Goal: Contribute content: Add original content to the website for others to see

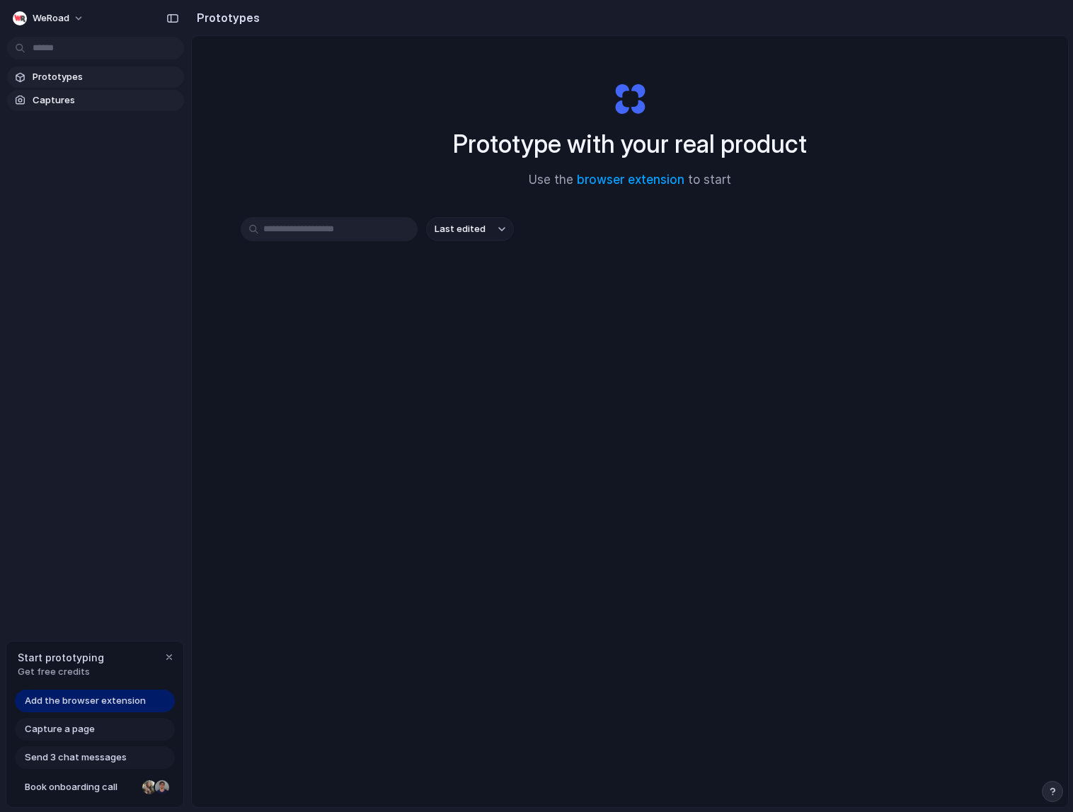
click at [61, 102] on span "Captures" at bounding box center [106, 100] width 146 height 14
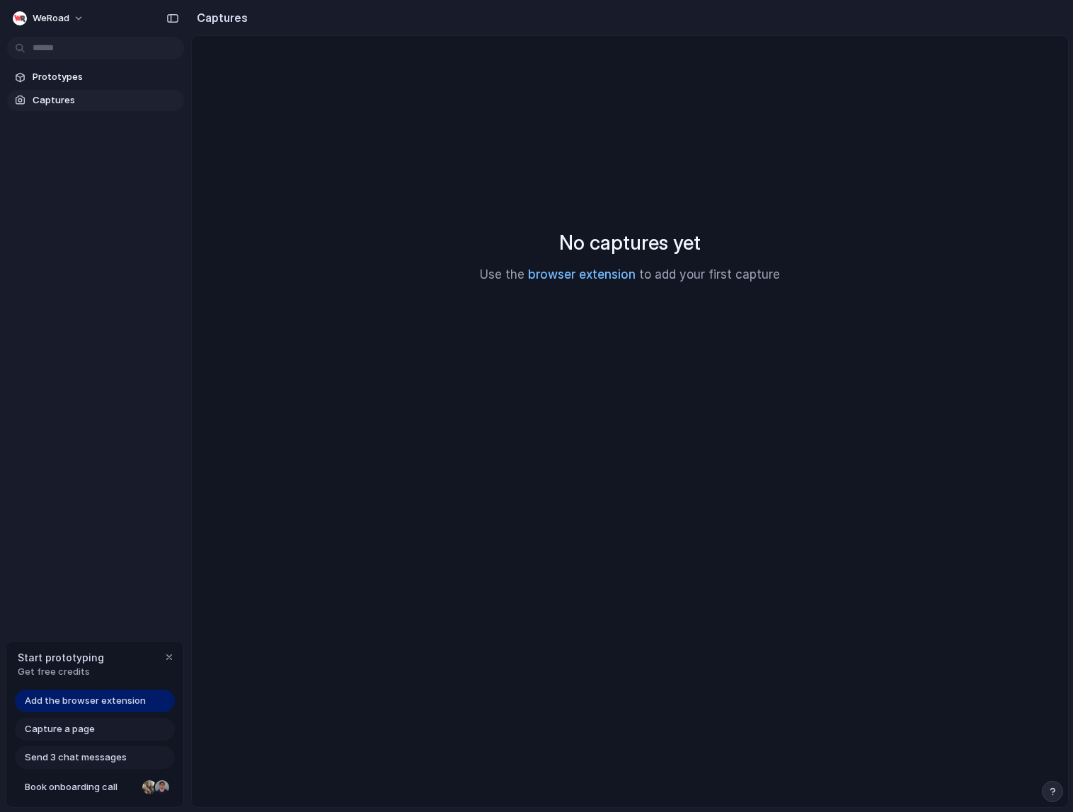
click at [570, 275] on link "browser extension" at bounding box center [582, 274] width 108 height 14
click at [874, 121] on div "No captures yet Use the browser extension to add your first capture" at bounding box center [630, 256] width 842 height 406
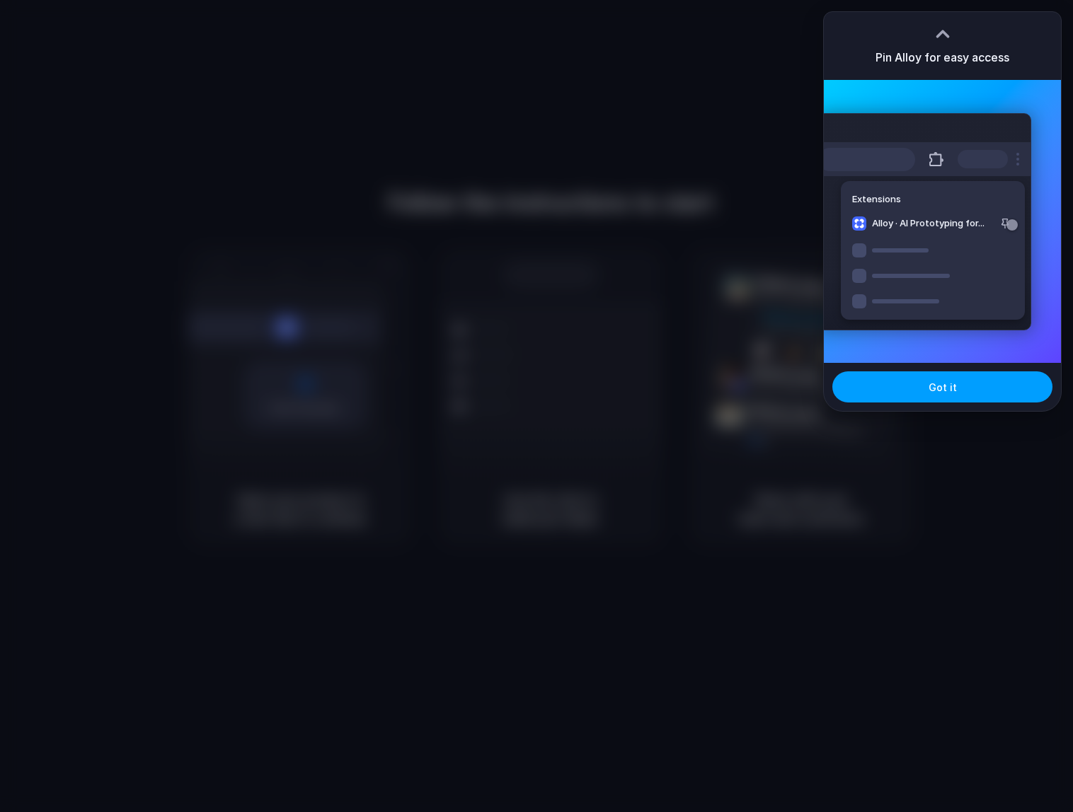
click at [971, 390] on button "Got it" at bounding box center [942, 386] width 220 height 31
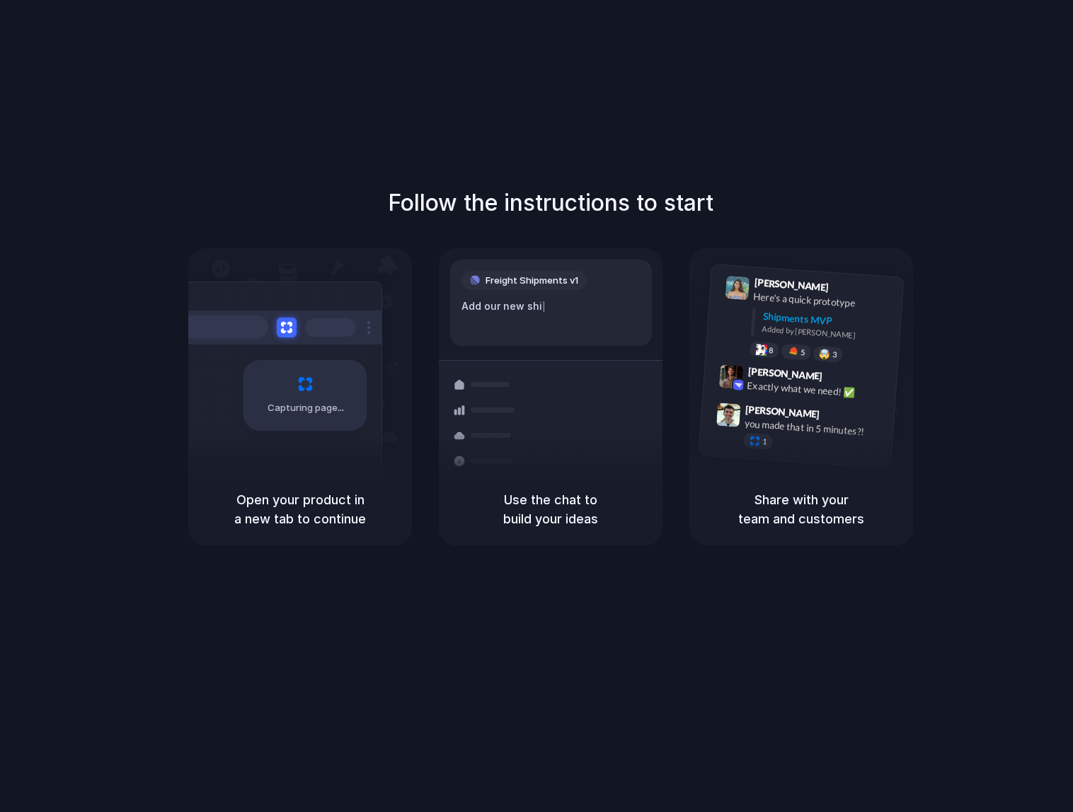
click at [775, 162] on div "Follow the instructions to start Capturing page Open your product in a new tab …" at bounding box center [550, 420] width 1101 height 840
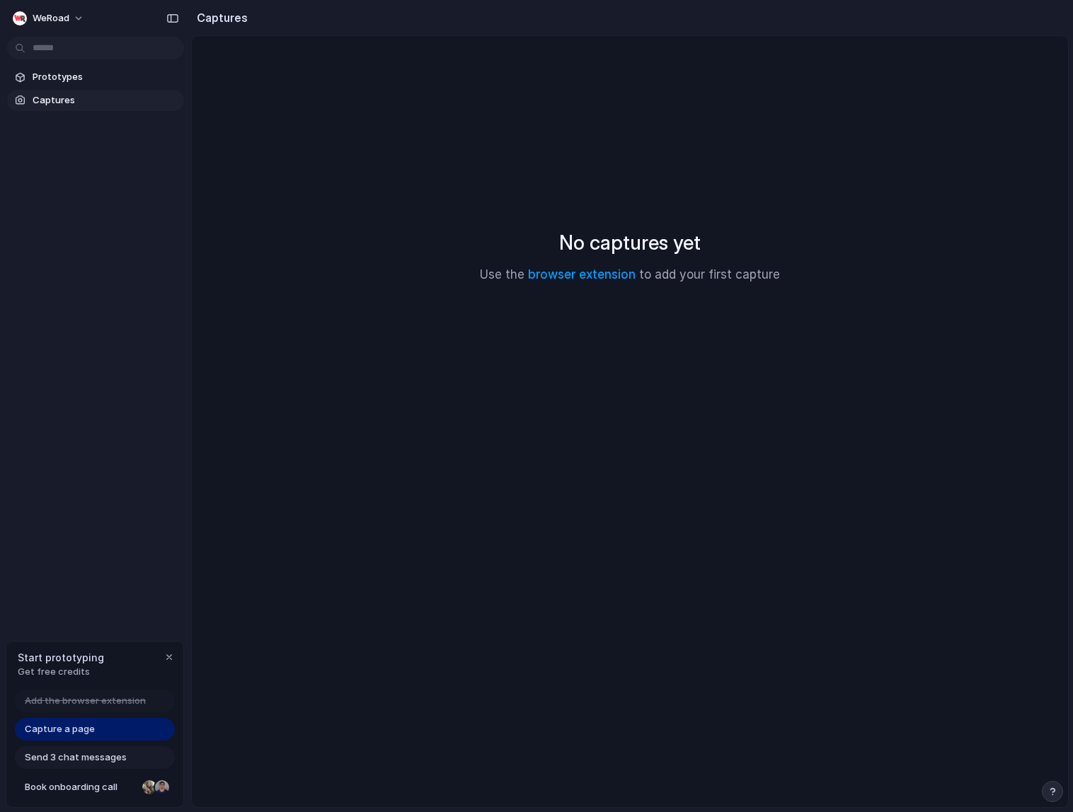
click at [511, 482] on main "No captures yet Use the browser extension to add your first capture" at bounding box center [629, 421] width 877 height 773
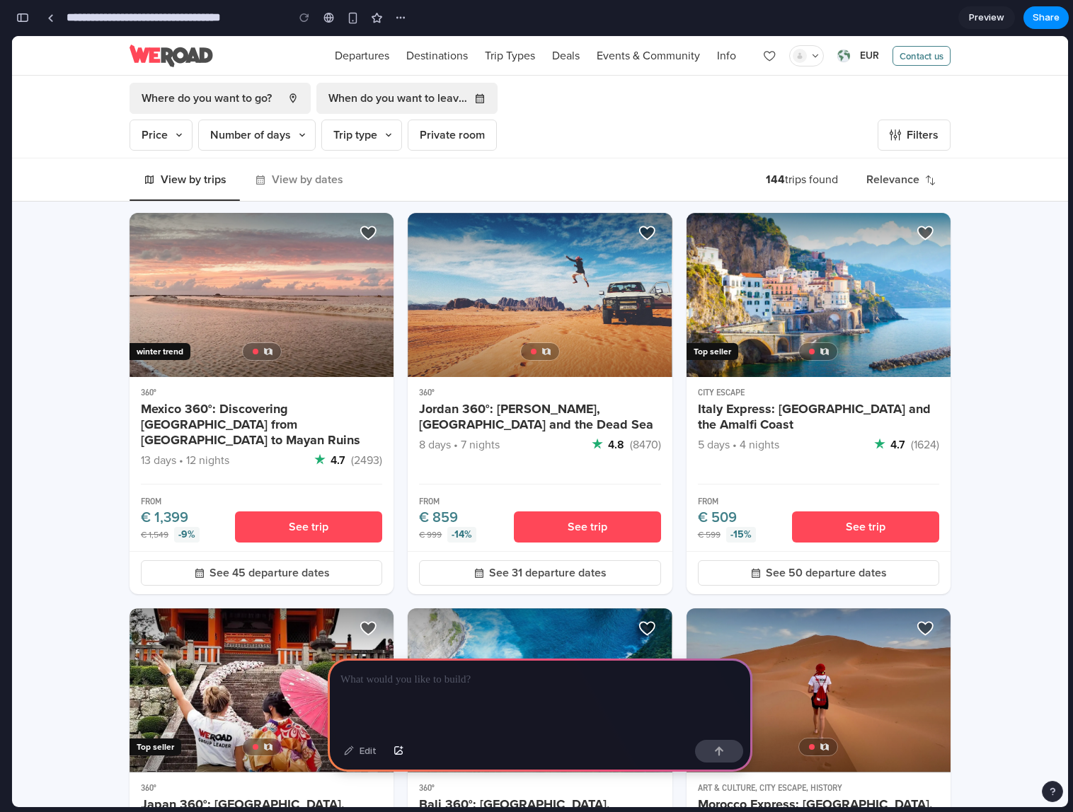
click at [407, 682] on p at bounding box center [539, 679] width 399 height 17
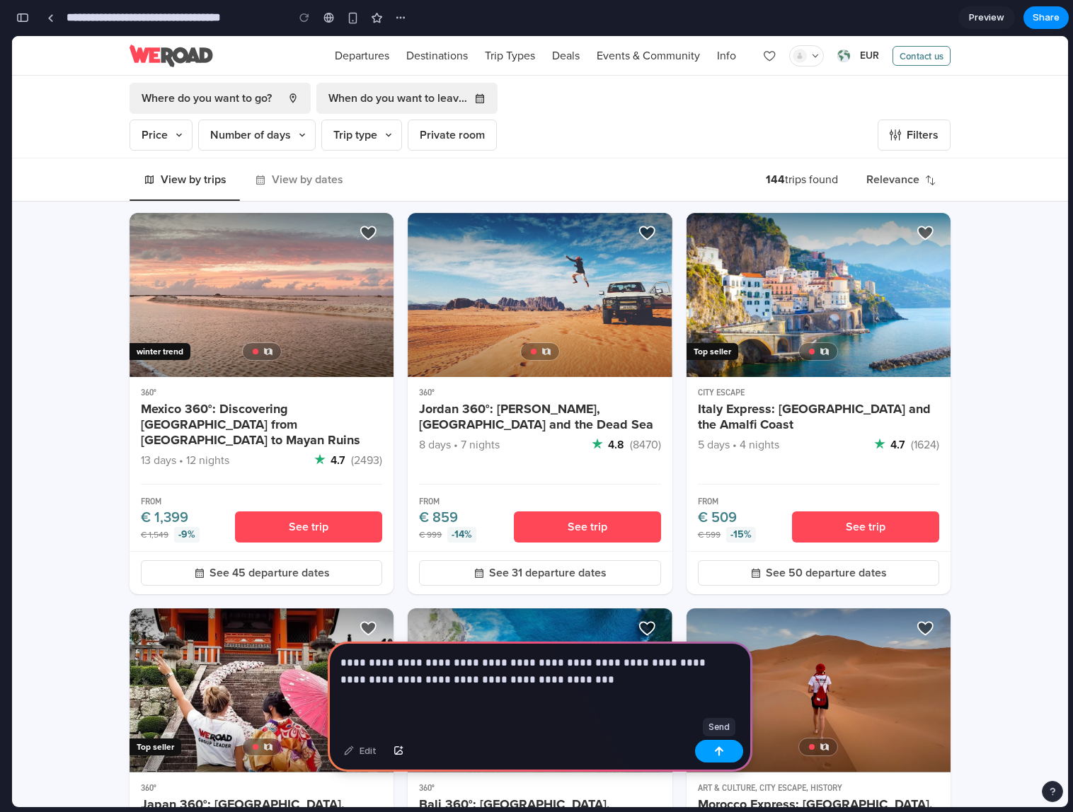
click at [736, 746] on button "button" at bounding box center [719, 751] width 48 height 23
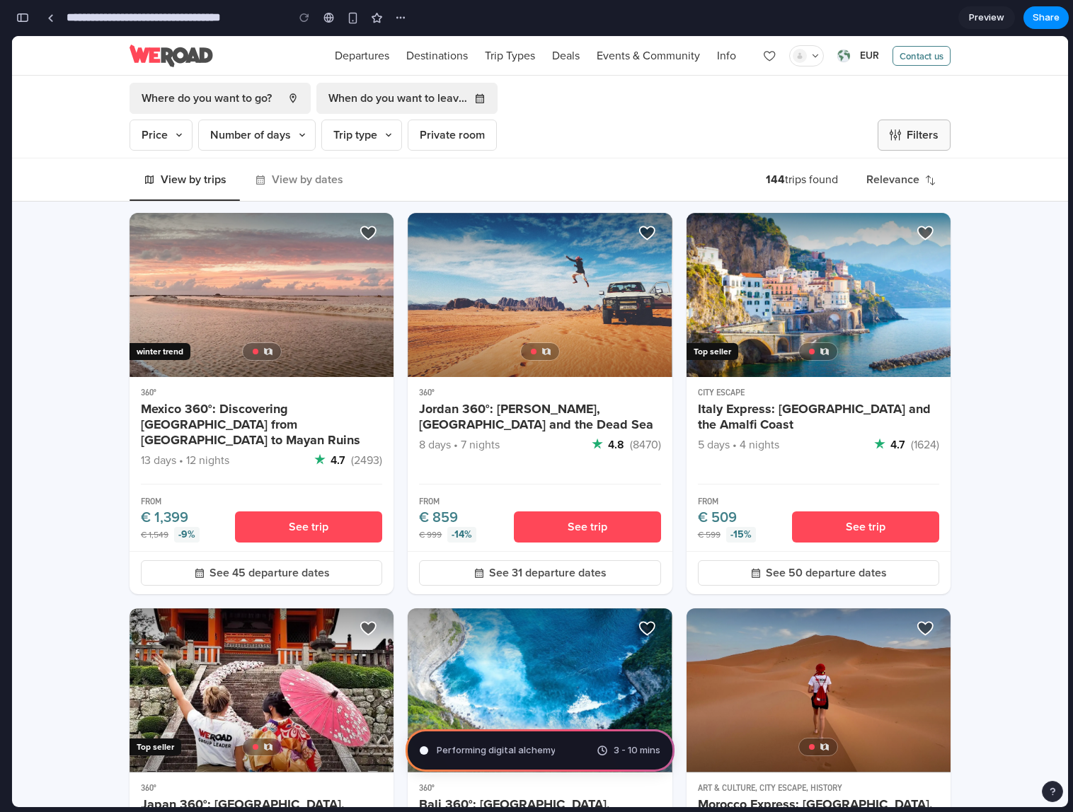
click at [940, 132] on button "Filters" at bounding box center [913, 135] width 73 height 31
click at [906, 136] on span "Filters" at bounding box center [922, 135] width 32 height 17
type input "**********"
